Goal: Information Seeking & Learning: Learn about a topic

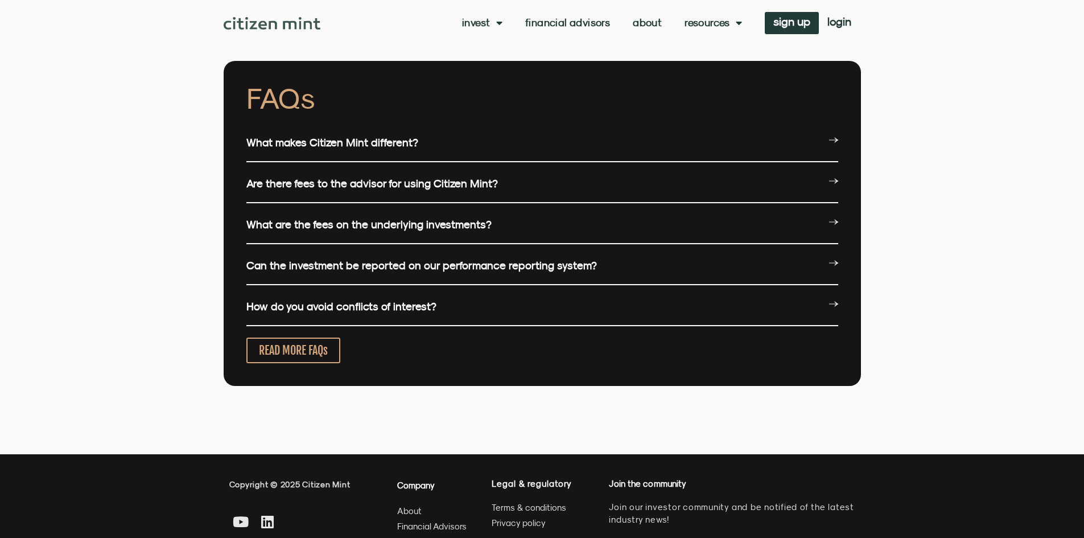
scroll to position [2742, 0]
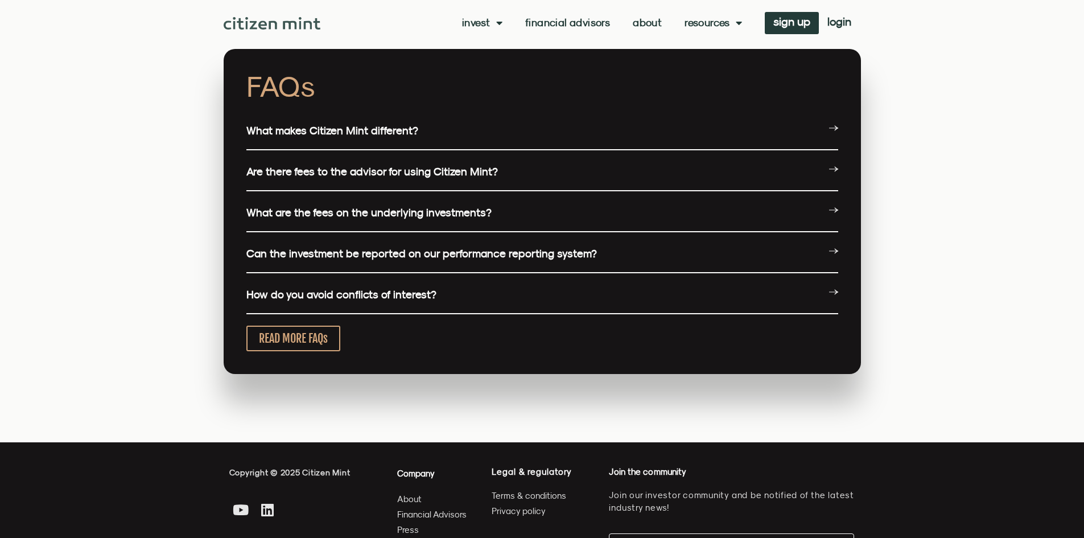
click at [379, 130] on link "What makes Citizen Mint different?" at bounding box center [332, 130] width 172 height 13
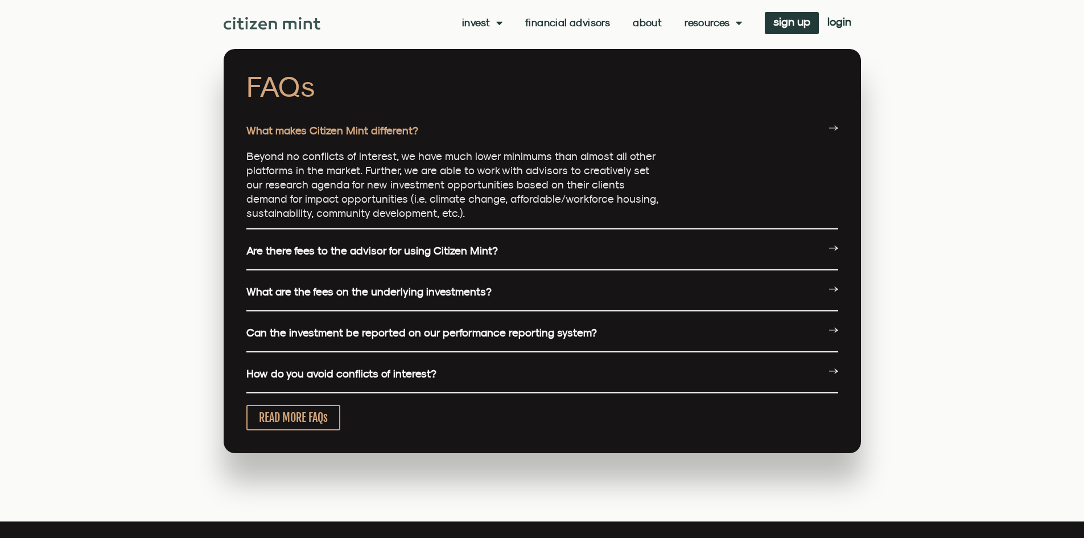
click at [344, 256] on link "Are there fees to the advisor for using Citizen Mint?" at bounding box center [372, 250] width 252 height 13
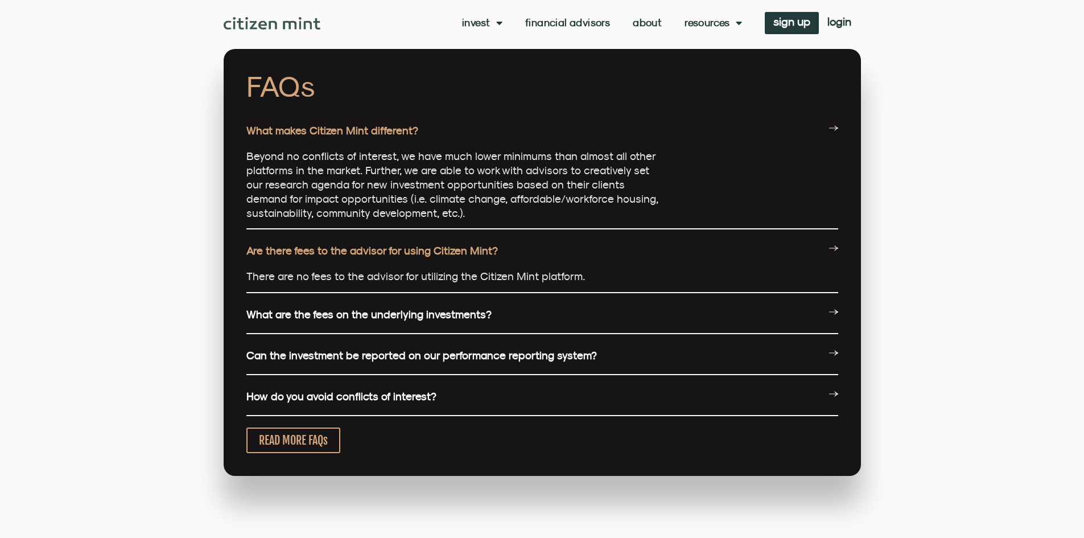
click at [363, 314] on link "What are the fees on the underlying investments?" at bounding box center [368, 314] width 245 height 13
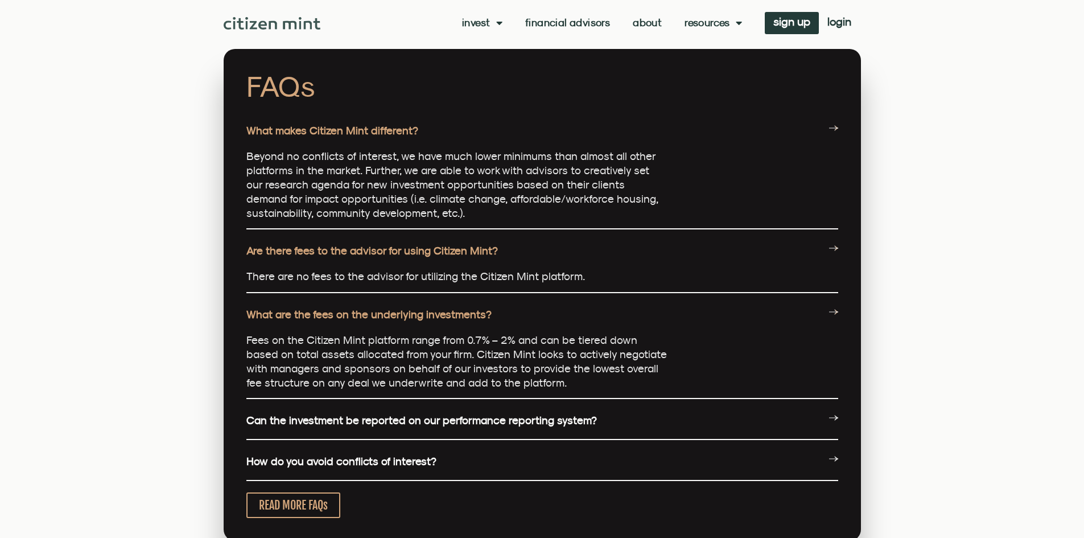
click at [425, 419] on link "Can the investment be reported on our performance reporting system?" at bounding box center [421, 420] width 351 height 13
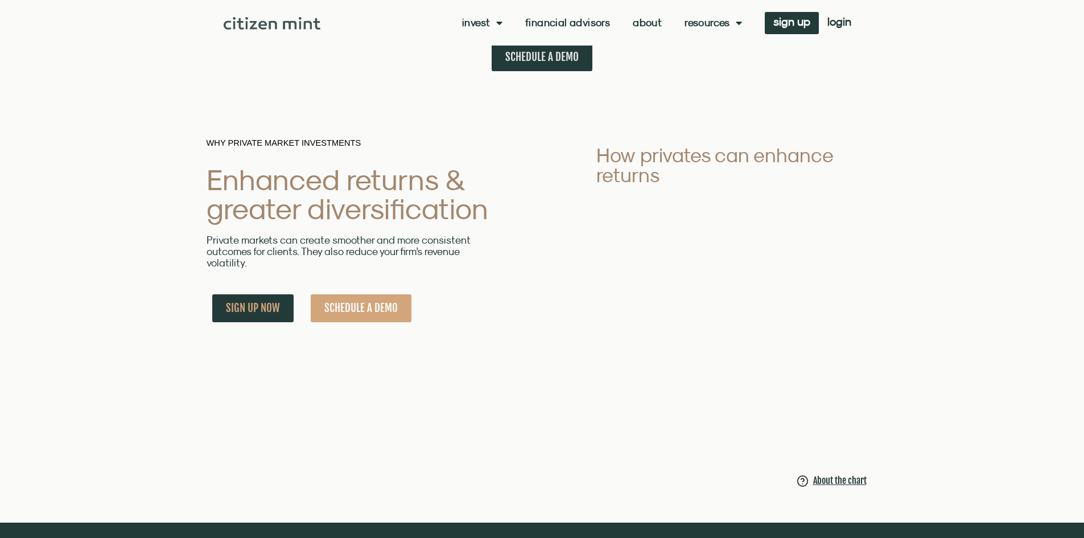
scroll to position [736, 0]
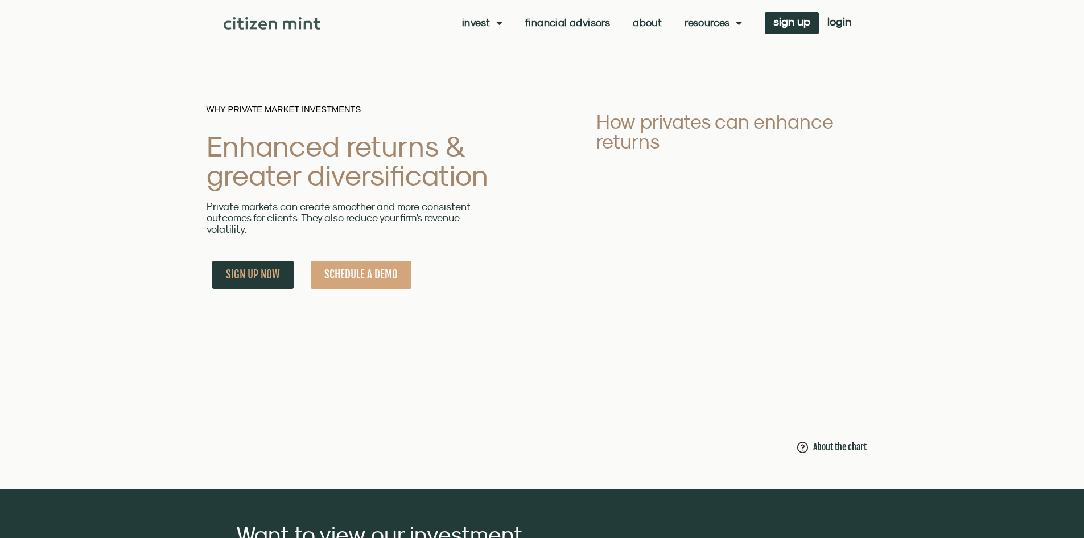
click at [565, 23] on link "Financial Advisors" at bounding box center [567, 22] width 85 height 11
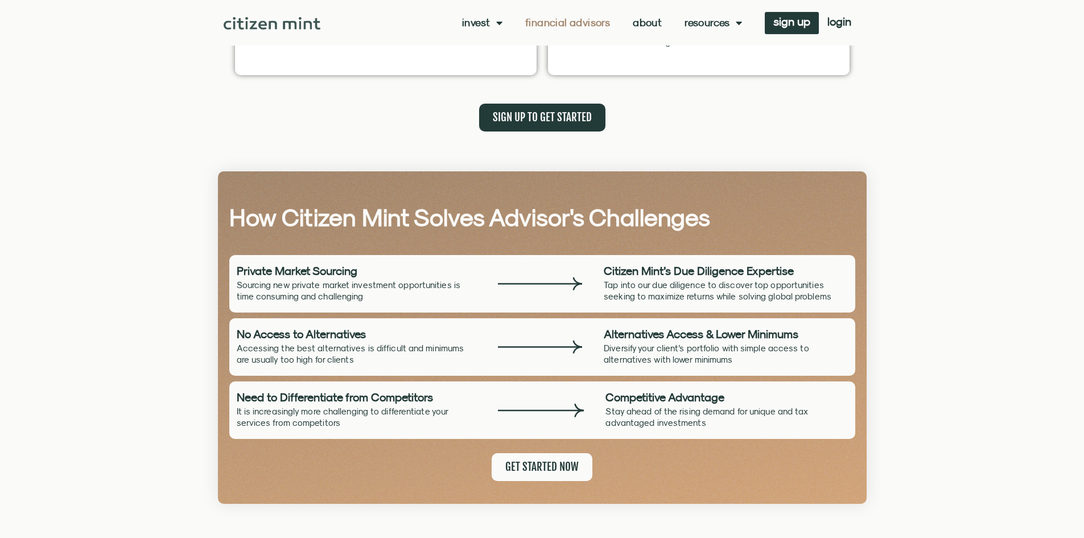
scroll to position [703, 0]
